Goal: Use online tool/utility: Use online tool/utility

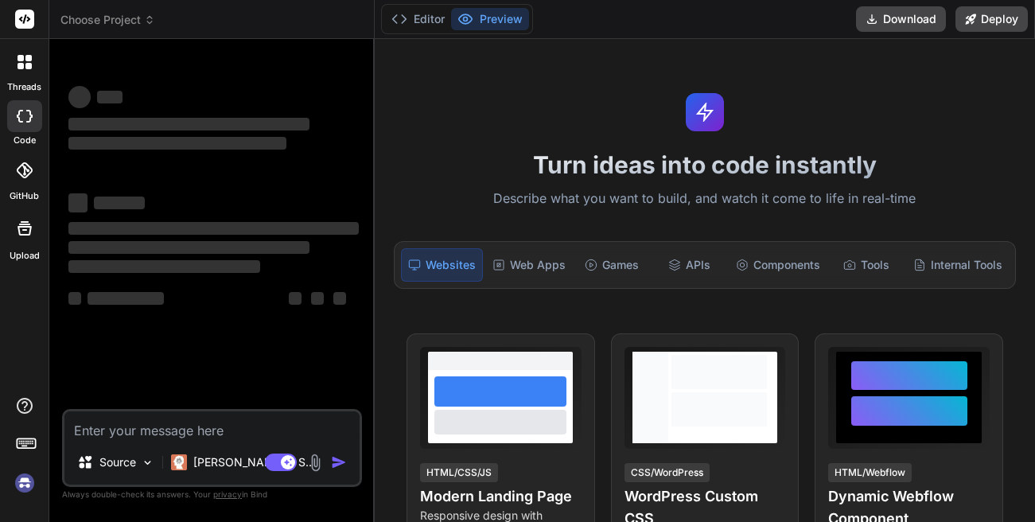
click at [168, 427] on textarea at bounding box center [211, 425] width 295 height 29
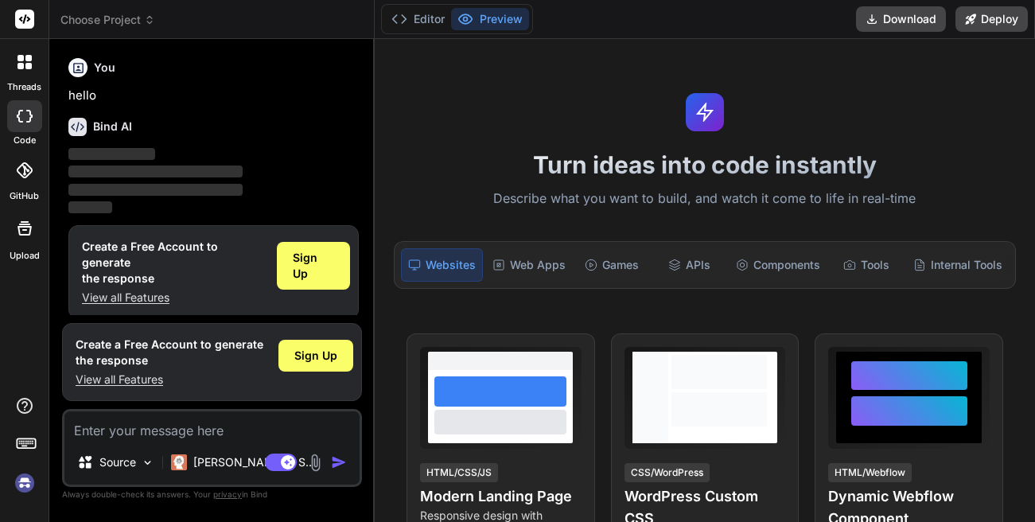
type textarea "x"
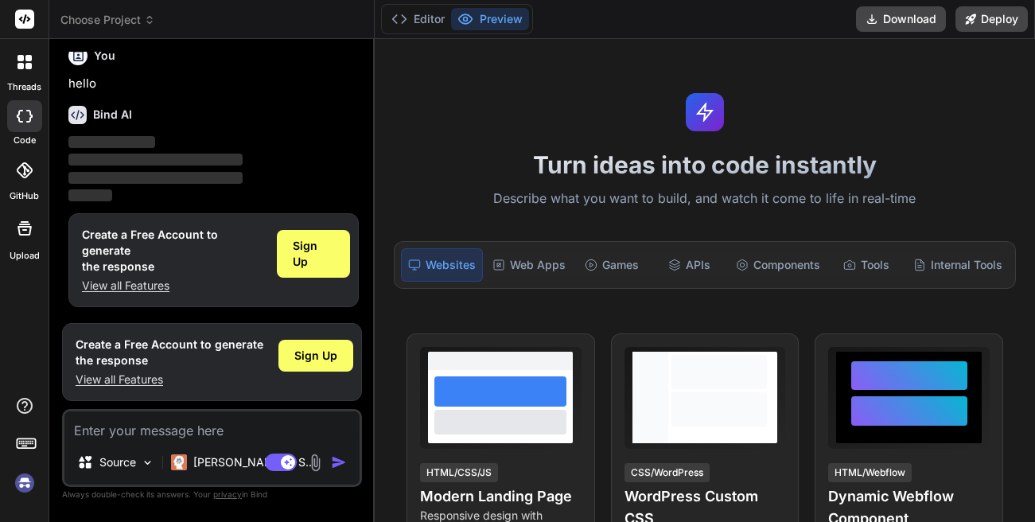
type textarea "function twoSum(arr,trg){ let storeVal = new Set(); for(let i of arr){ let requ…"
type textarea "x"
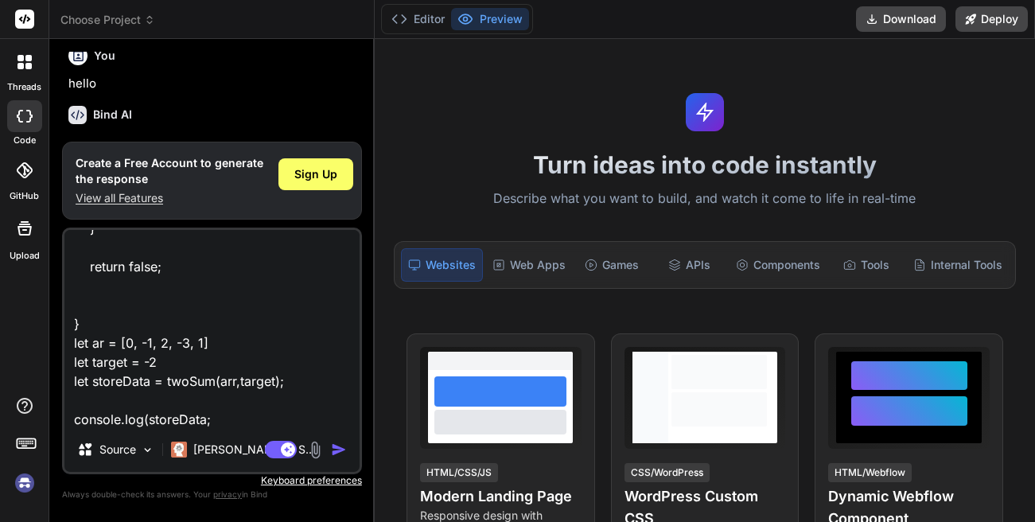
type textarea "function twoSum(arr,trg){ let storeVal = new Set(); for(let i of arr){ let requ…"
click at [332, 452] on img "button" at bounding box center [339, 449] width 16 height 16
click at [337, 454] on img "button" at bounding box center [339, 449] width 16 height 16
type textarea "x"
click at [265, 418] on textarea "function twoSum(arr,trg){ let storeVal = new Set(); for(let i of arr){ let requ…" at bounding box center [211, 328] width 295 height 197
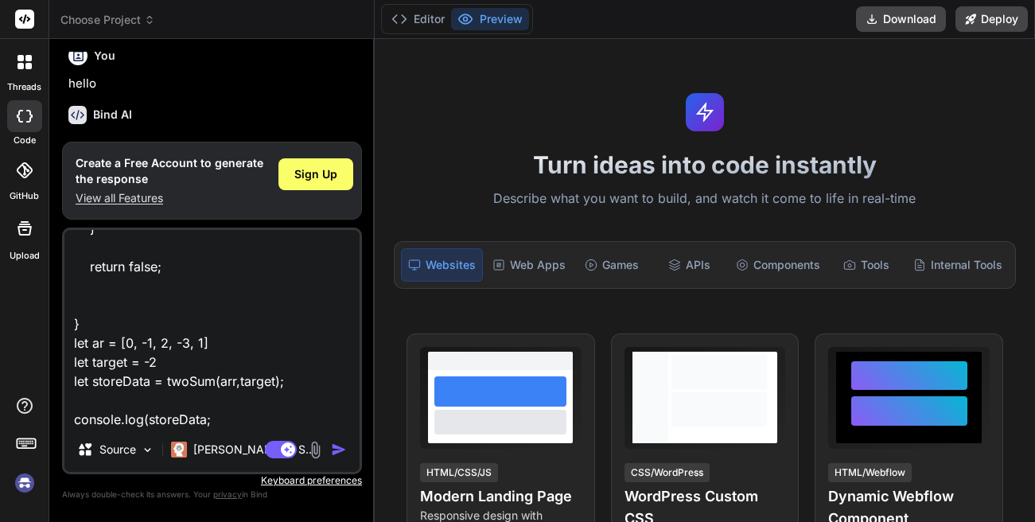
type textarea "x"
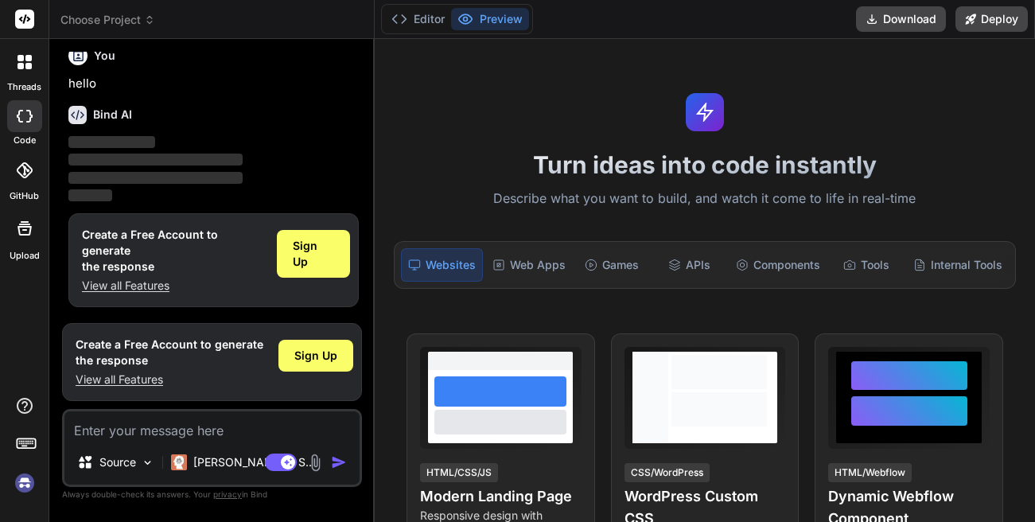
scroll to position [0, 0]
